Goal: Information Seeking & Learning: Learn about a topic

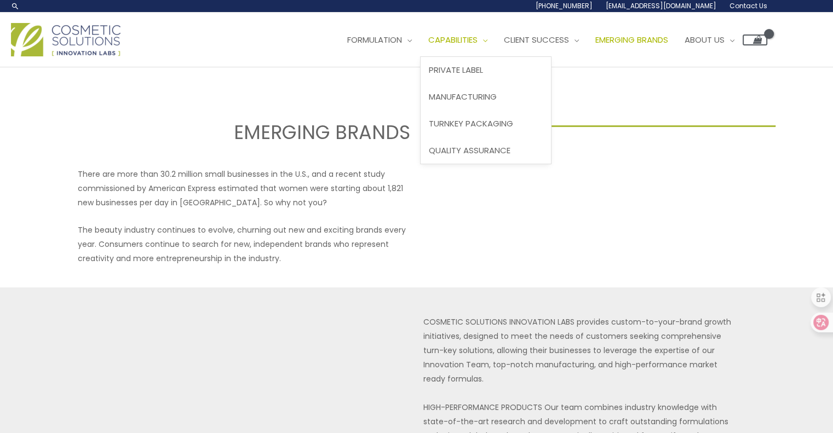
click at [477, 39] on span "Capabilities" at bounding box center [452, 40] width 49 height 12
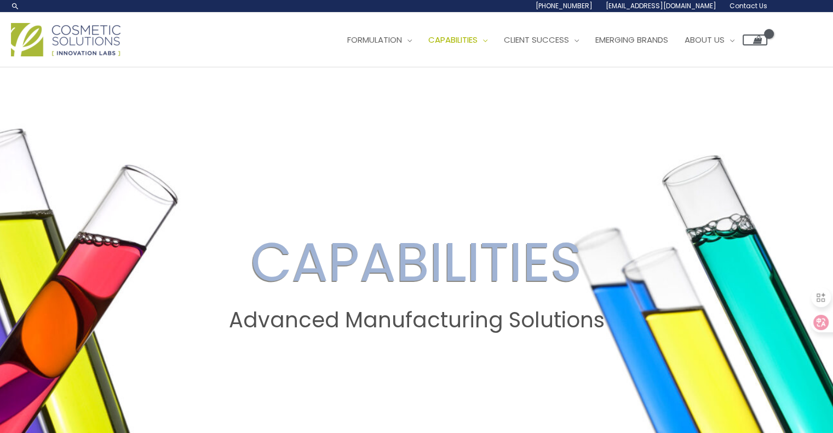
click at [92, 39] on img at bounding box center [66, 39] width 110 height 33
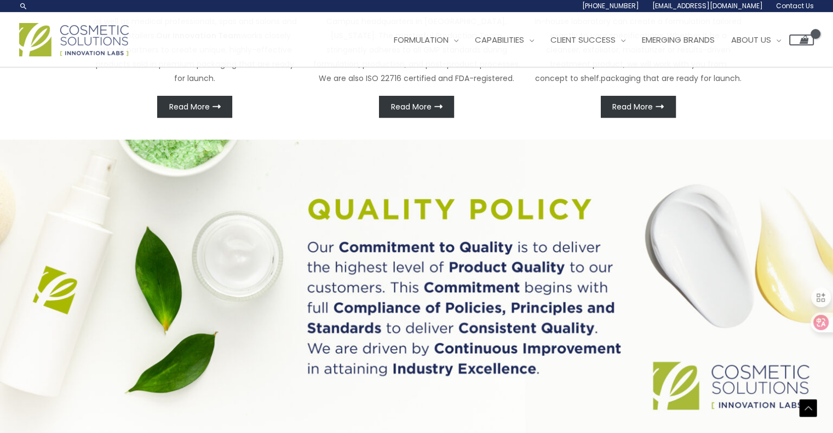
scroll to position [643, 0]
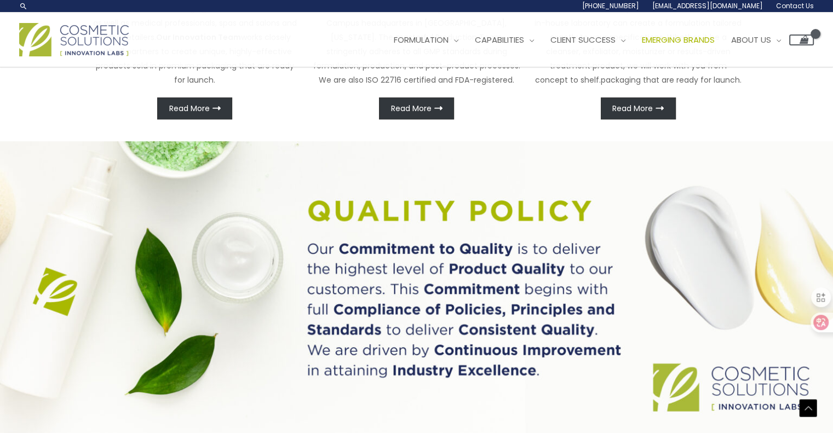
click at [692, 39] on span "Emerging Brands" at bounding box center [678, 40] width 73 height 12
